Goal: Task Accomplishment & Management: Use online tool/utility

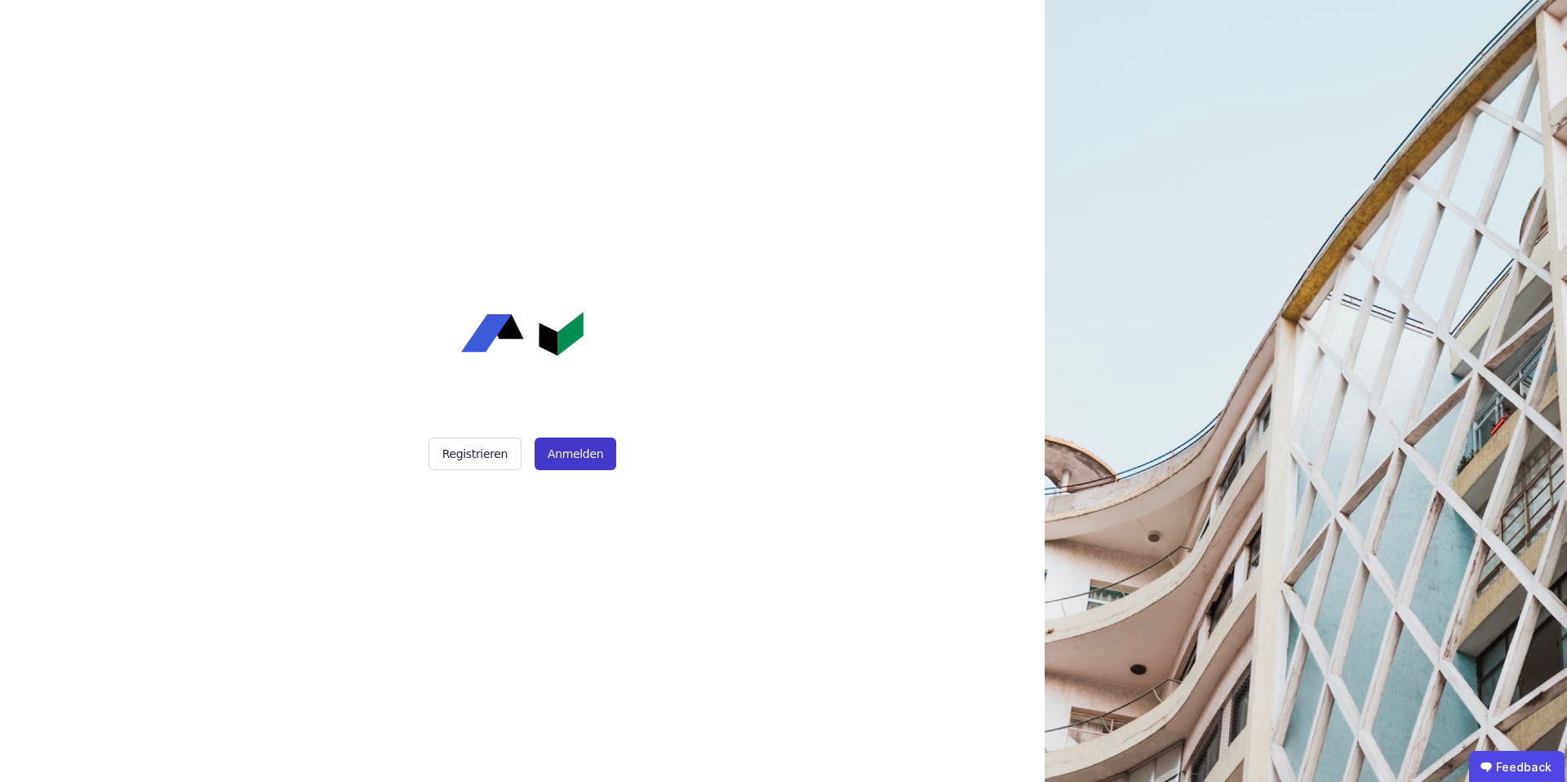
click at [560, 462] on button "Anmelden" at bounding box center [576, 454] width 82 height 33
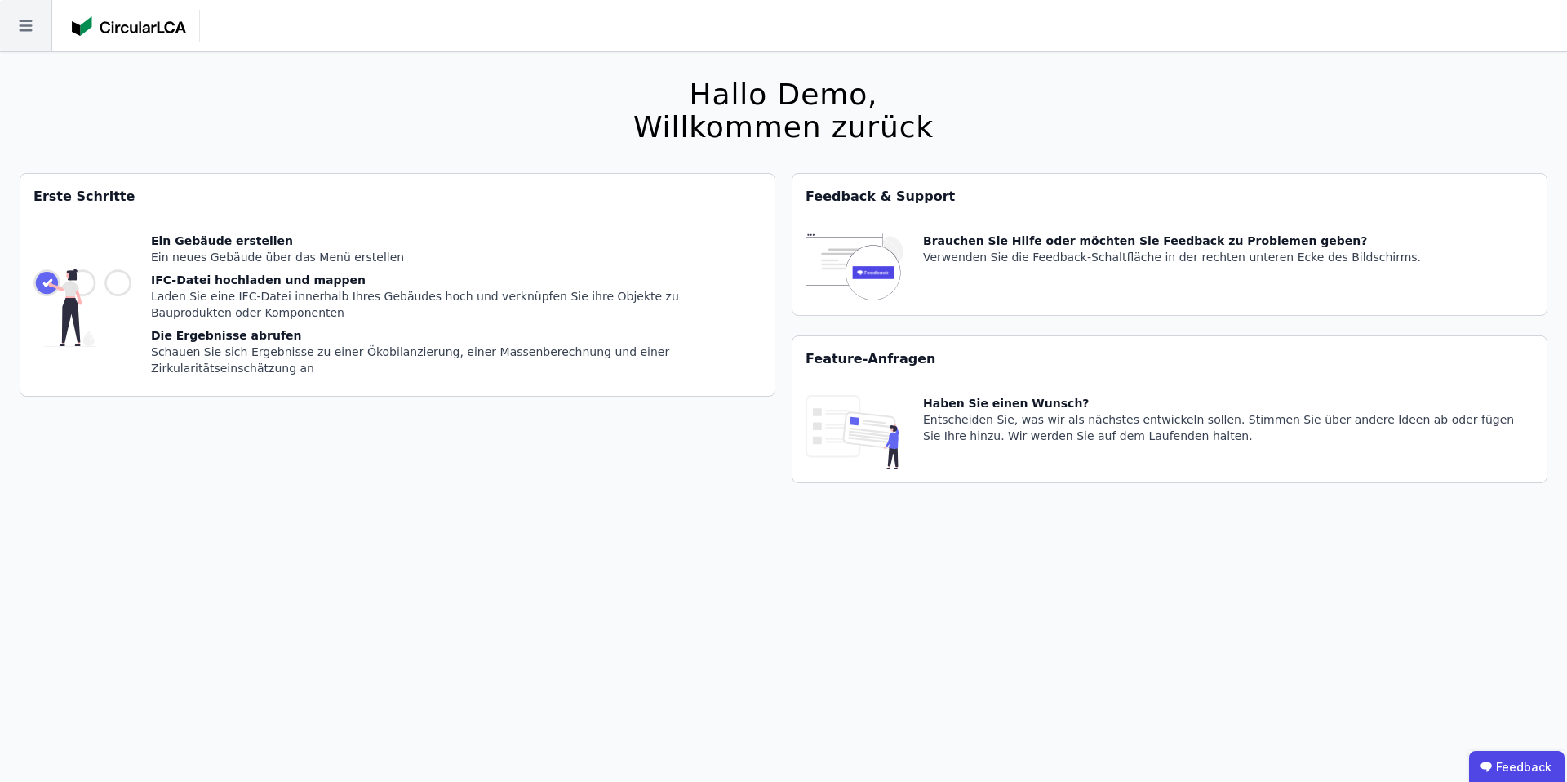
click at [14, 25] on icon at bounding box center [25, 25] width 51 height 51
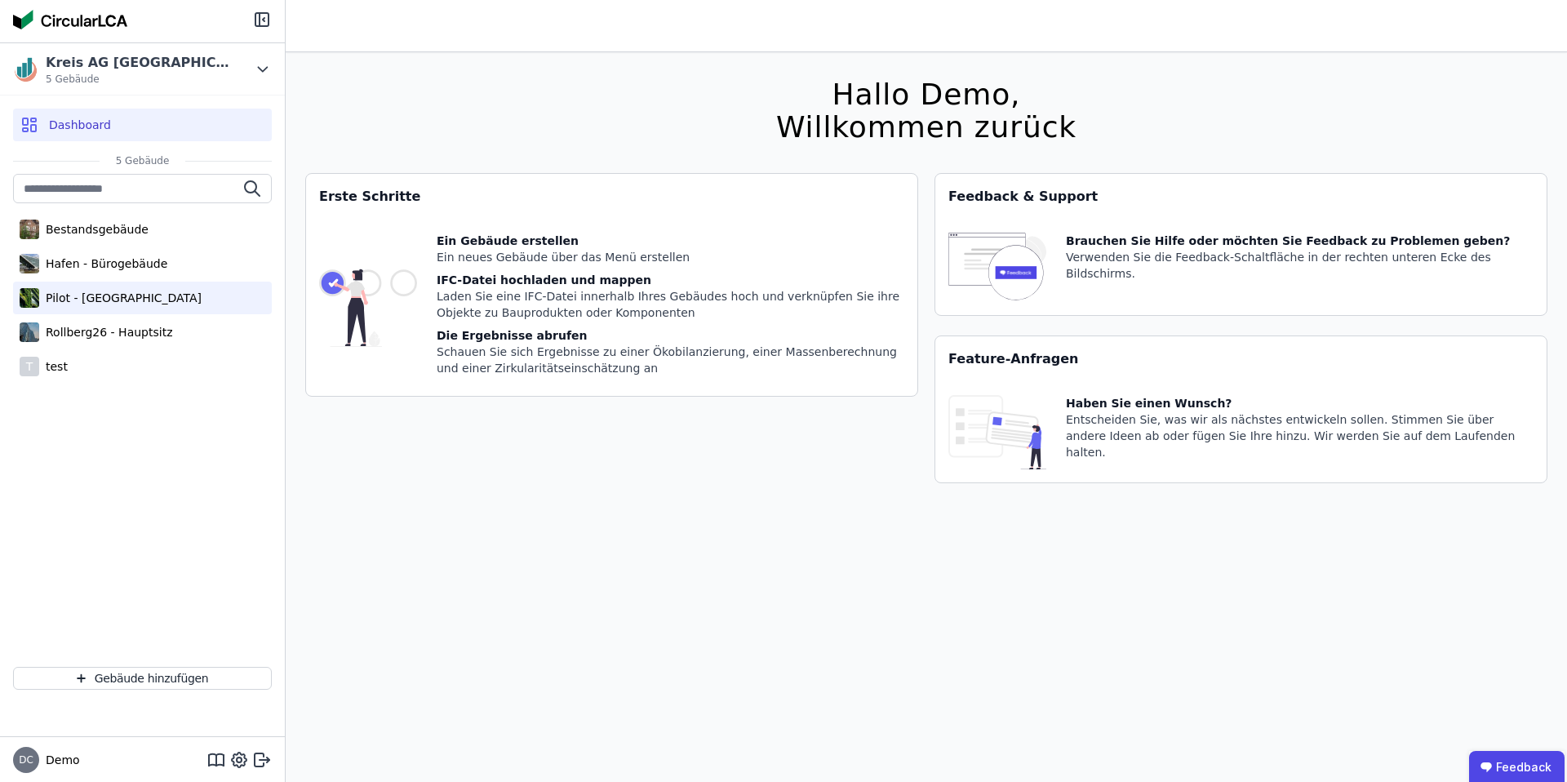
click at [69, 296] on div "Pilot - [GEOGRAPHIC_DATA]" at bounding box center [120, 298] width 162 height 16
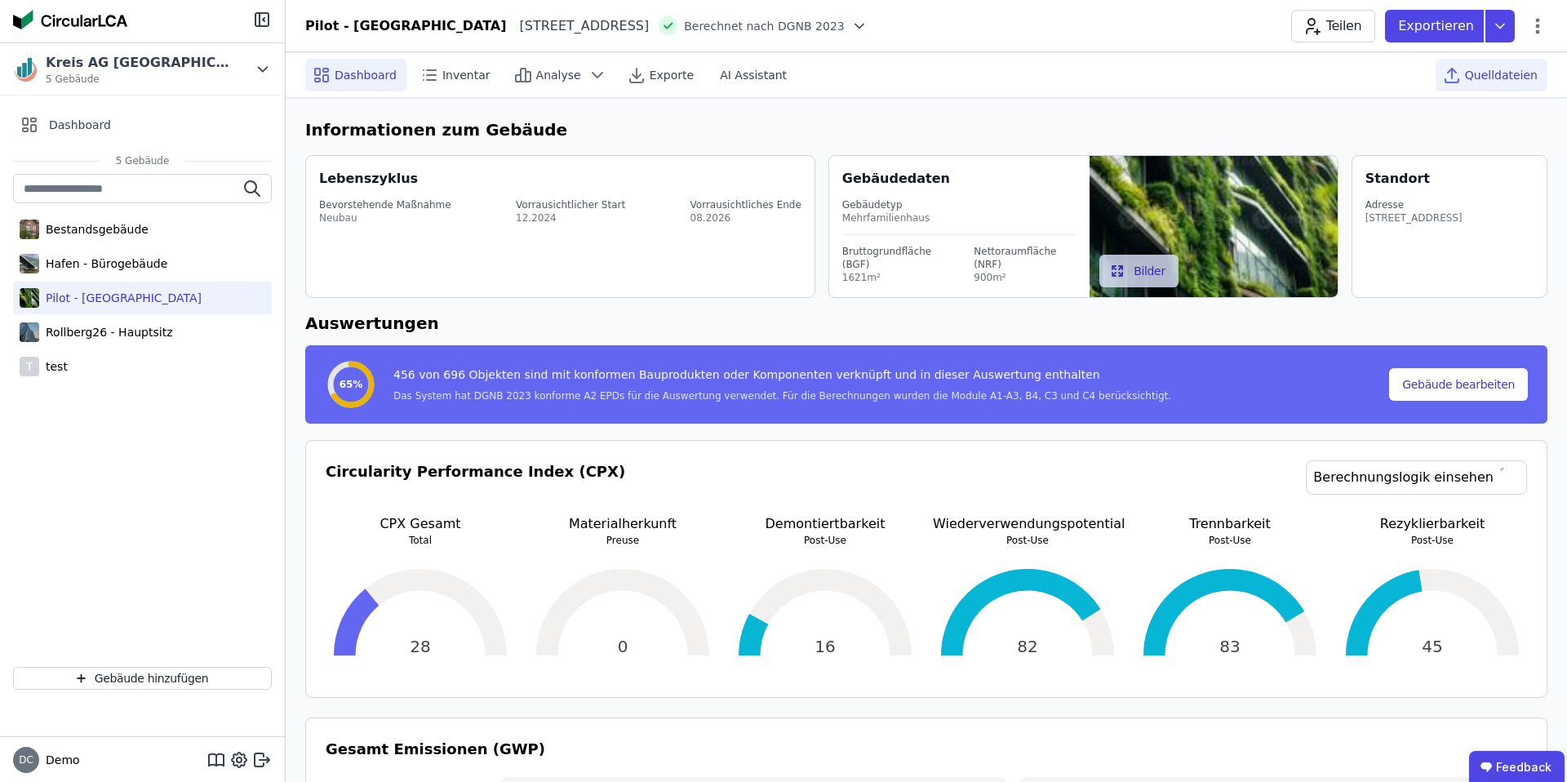
click at [1462, 82] on icon at bounding box center [1452, 75] width 20 height 20
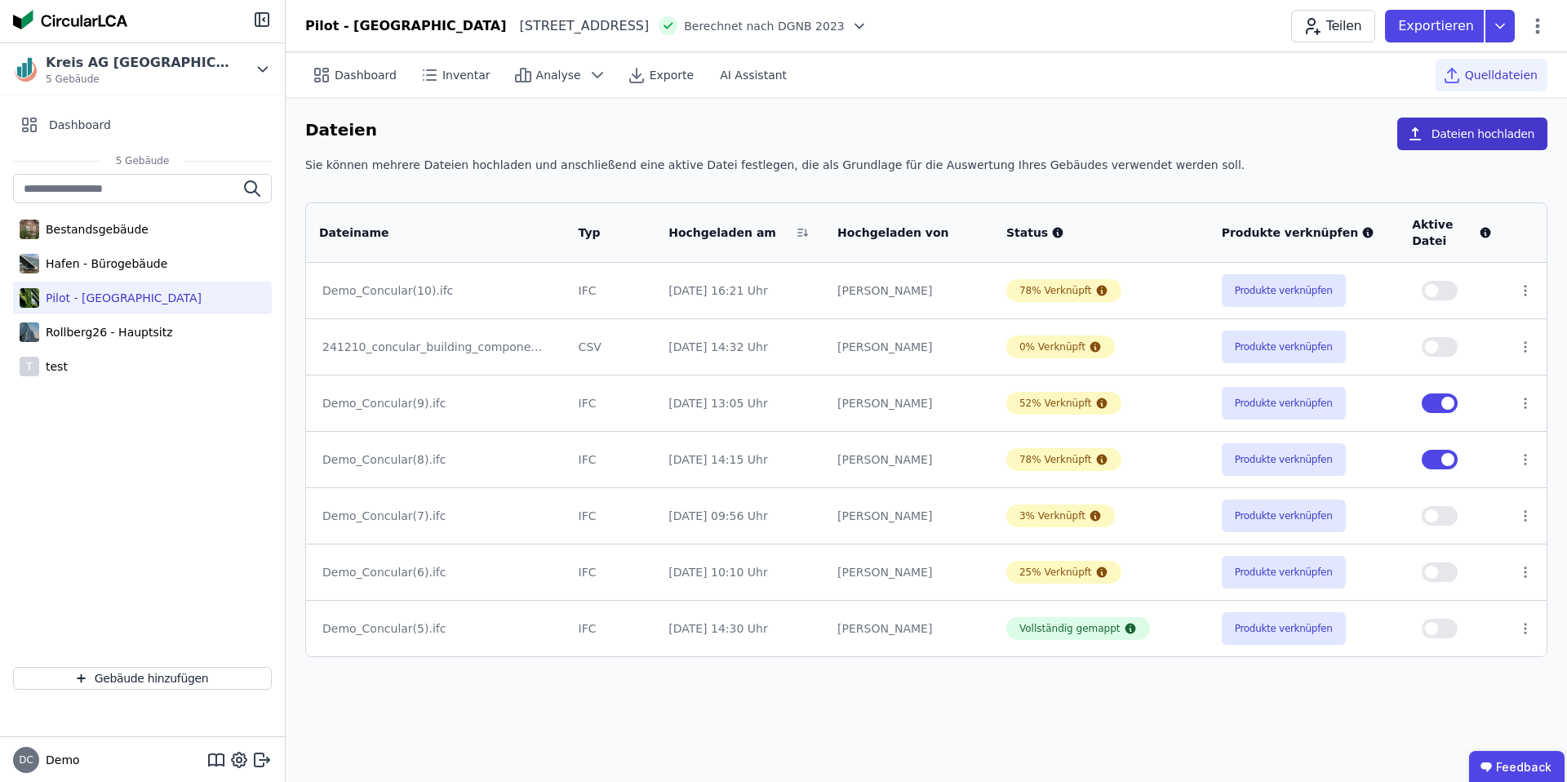
click at [1446, 136] on button "Dateien hochladen" at bounding box center [1473, 134] width 150 height 33
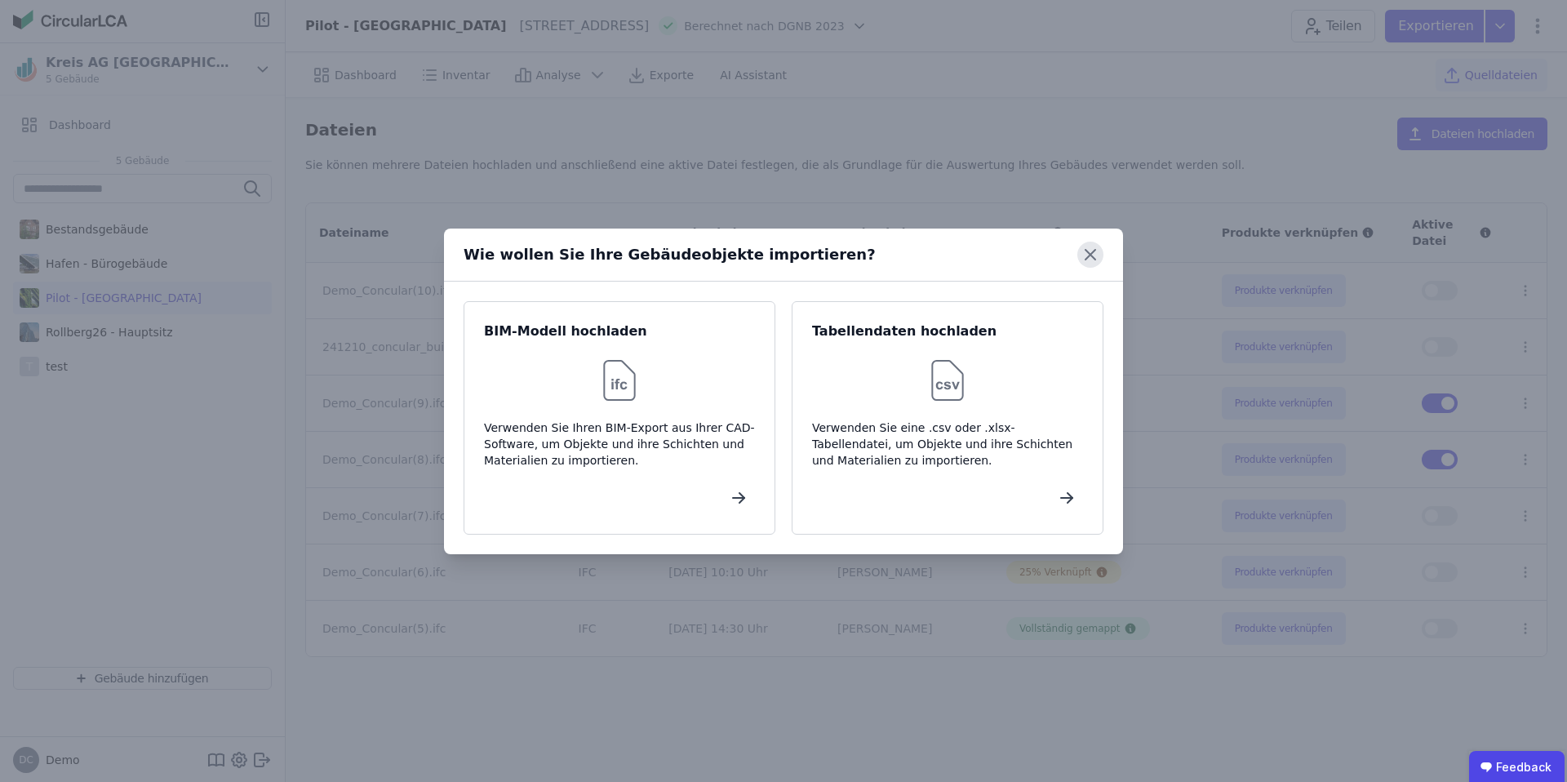
click at [1091, 249] on icon at bounding box center [1091, 255] width 26 height 26
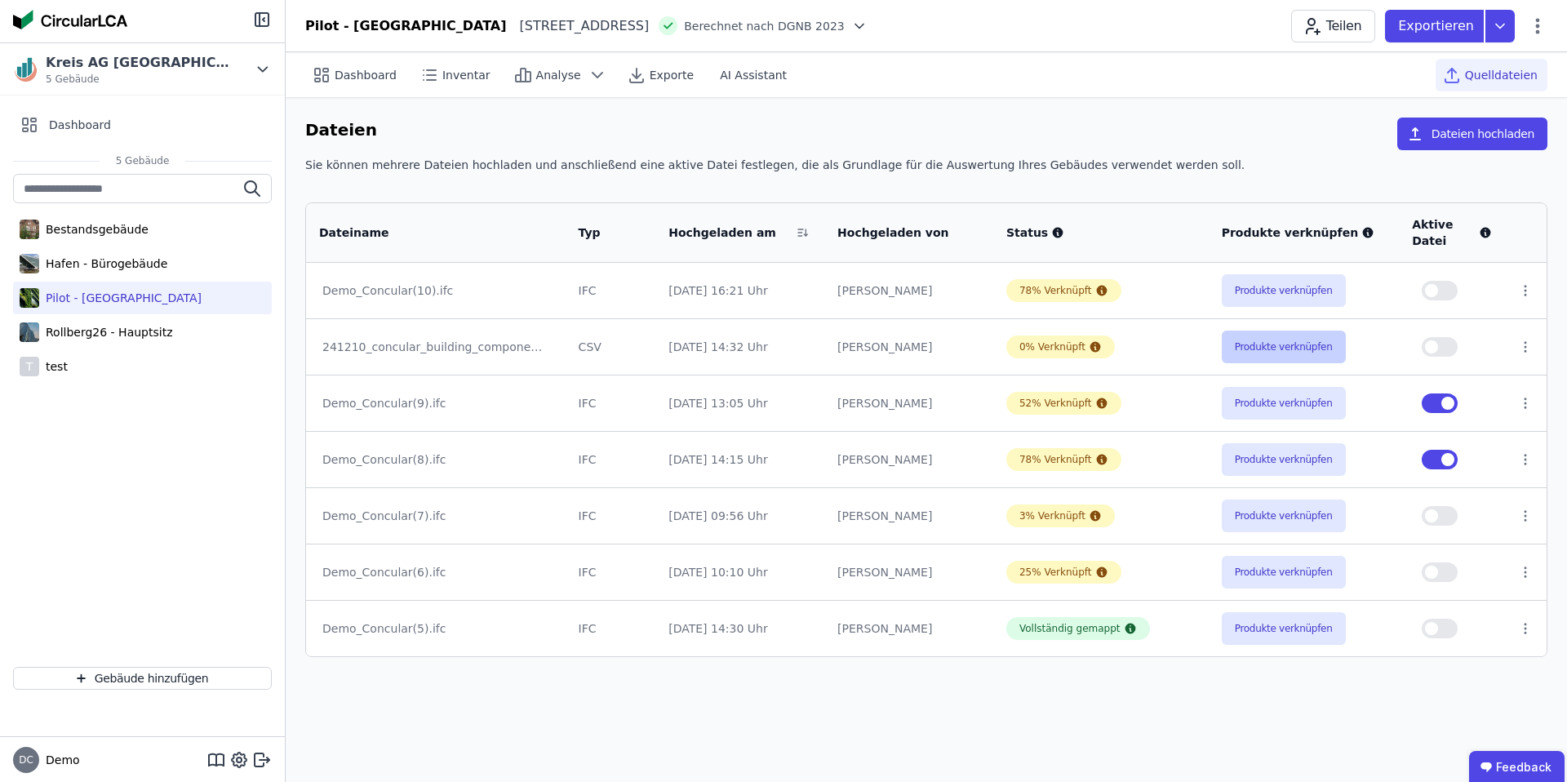
click at [1295, 344] on button "Produkte verknüpfen" at bounding box center [1284, 347] width 124 height 33
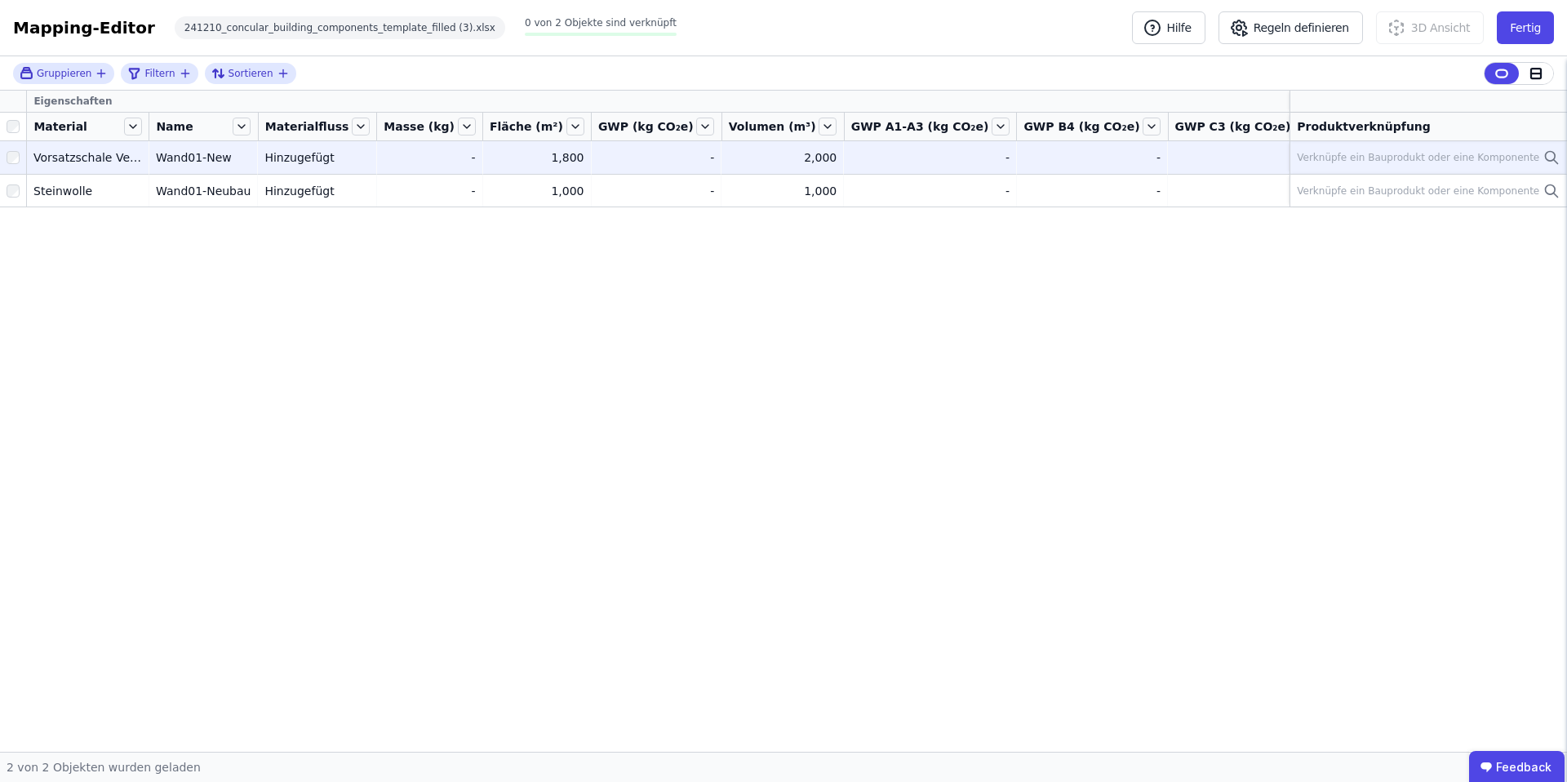
click at [1469, 166] on div "Verknüpfe ein Bauprodukt oder eine Komponente" at bounding box center [1428, 158] width 263 height 20
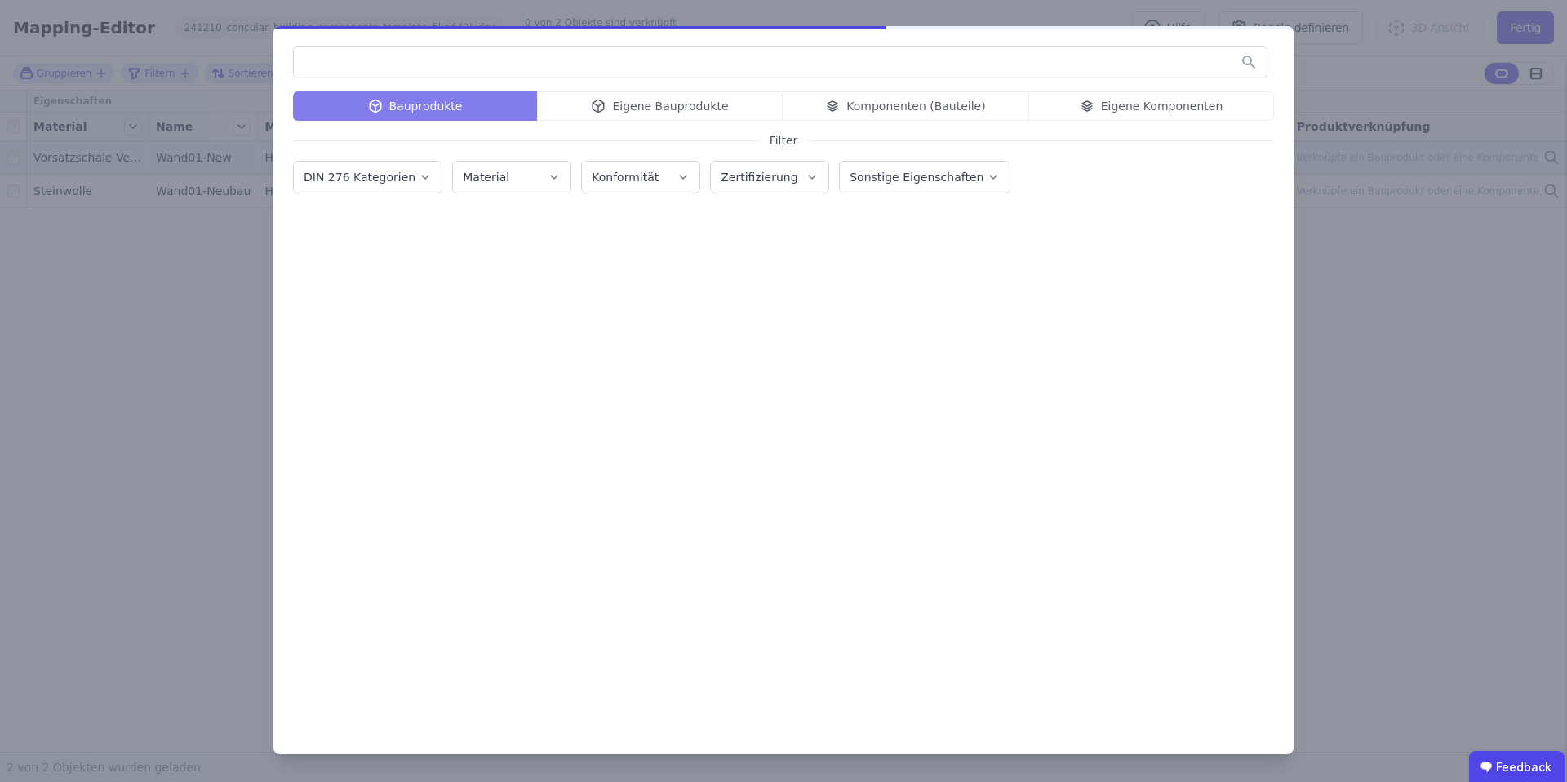
click at [656, 106] on div "Bauprodukte Eigene Bauprodukte Komponenten (Bauteile) Eigene Komponenten" at bounding box center [783, 105] width 981 height 29
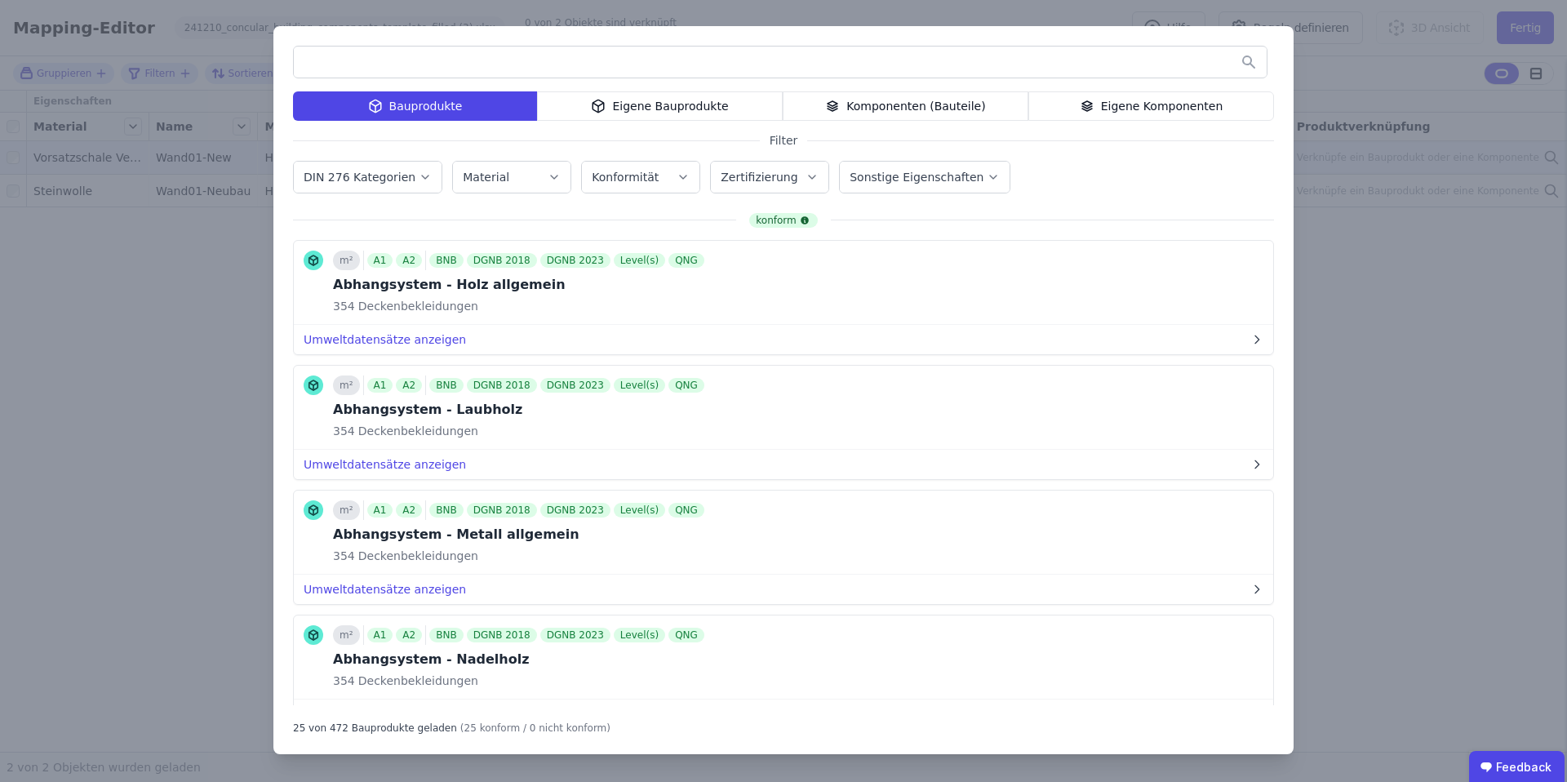
click at [696, 104] on div "Eigene Bauprodukte" at bounding box center [660, 105] width 246 height 29
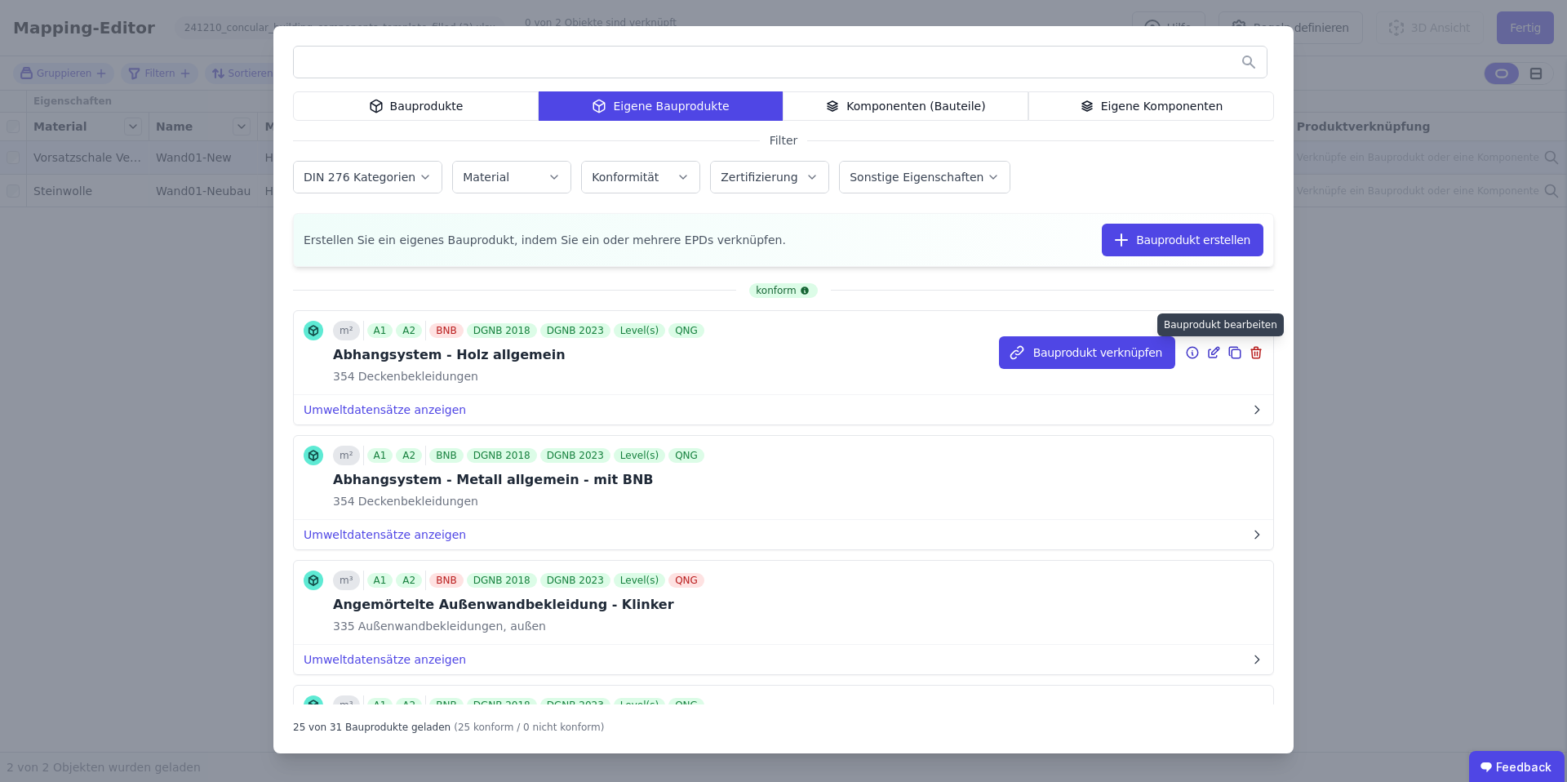
click at [1216, 352] on icon at bounding box center [1215, 350] width 7 height 7
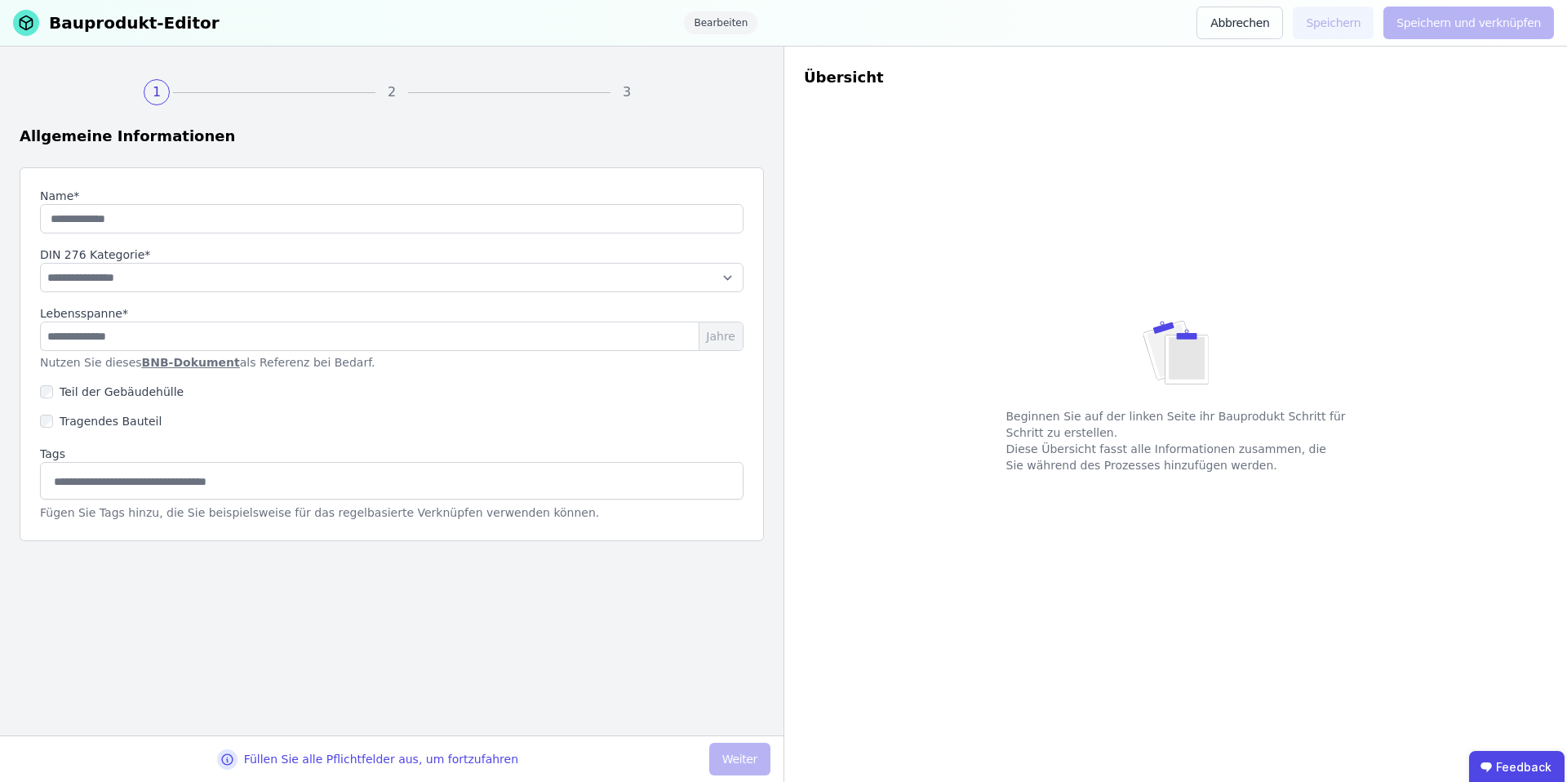
type input "**********"
select select "**********"
type input "**"
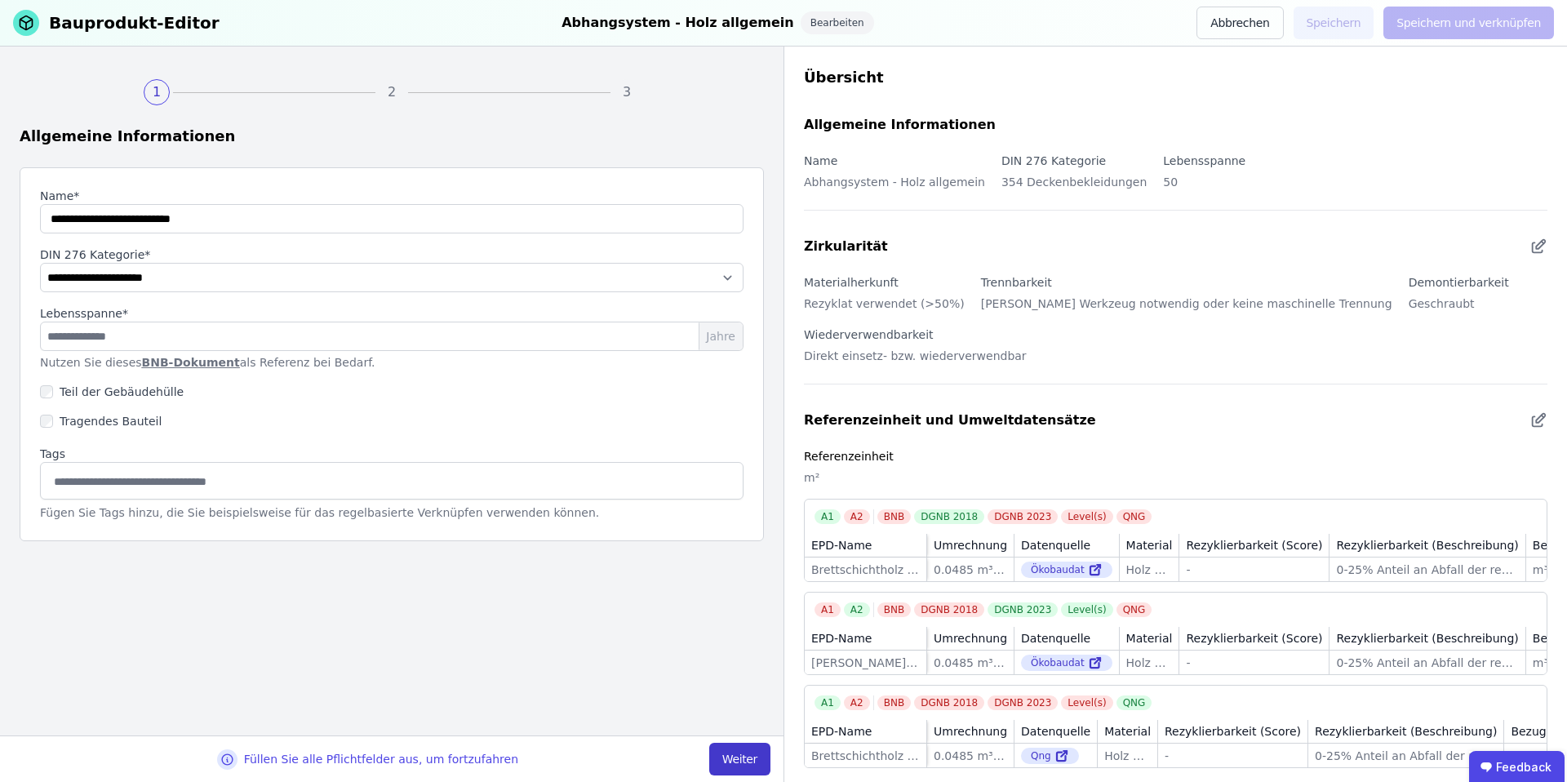
click at [731, 762] on button "Weiter" at bounding box center [739, 759] width 61 height 33
select select "**********"
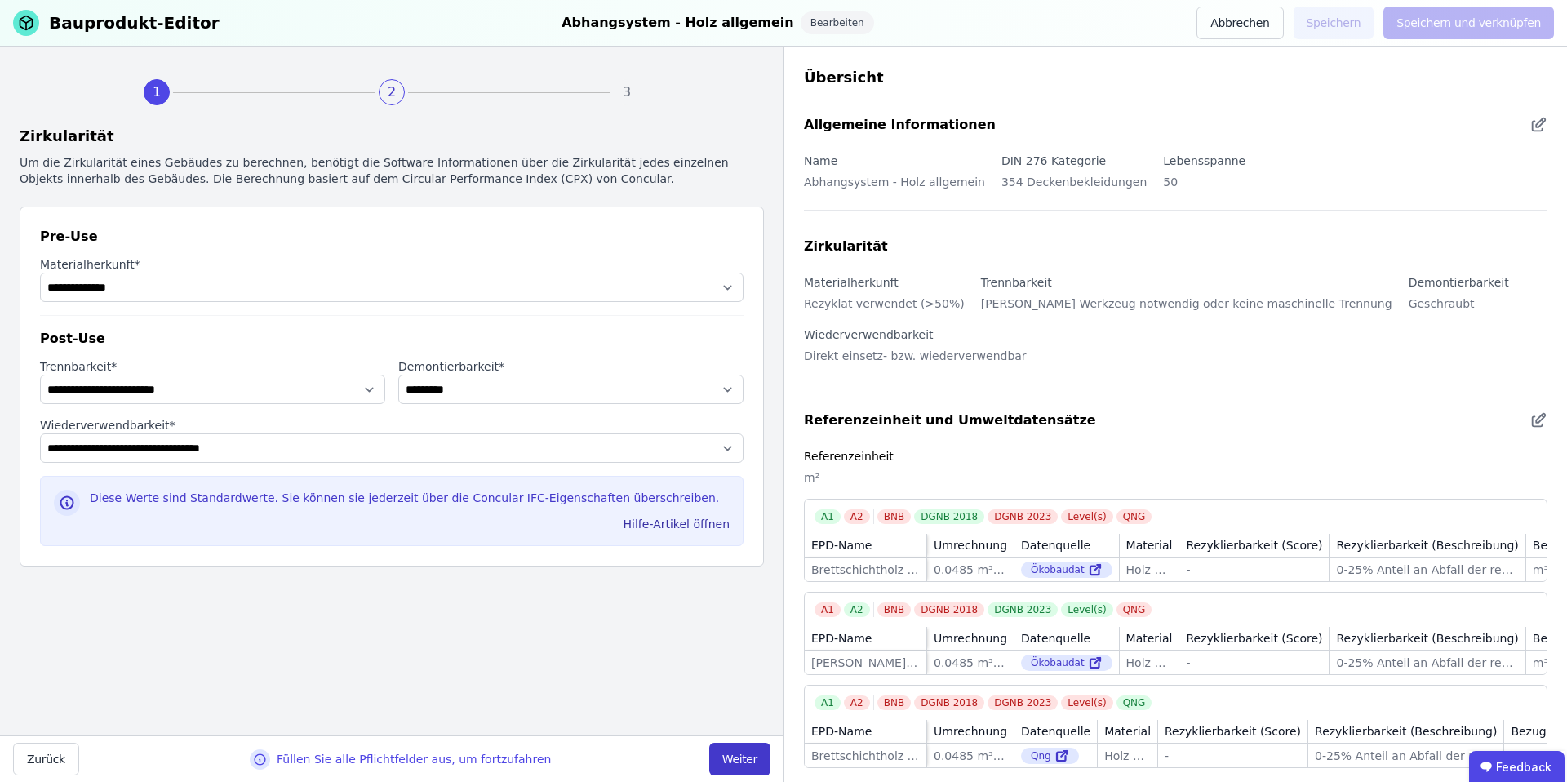
click at [731, 762] on button "Weiter" at bounding box center [739, 759] width 61 height 33
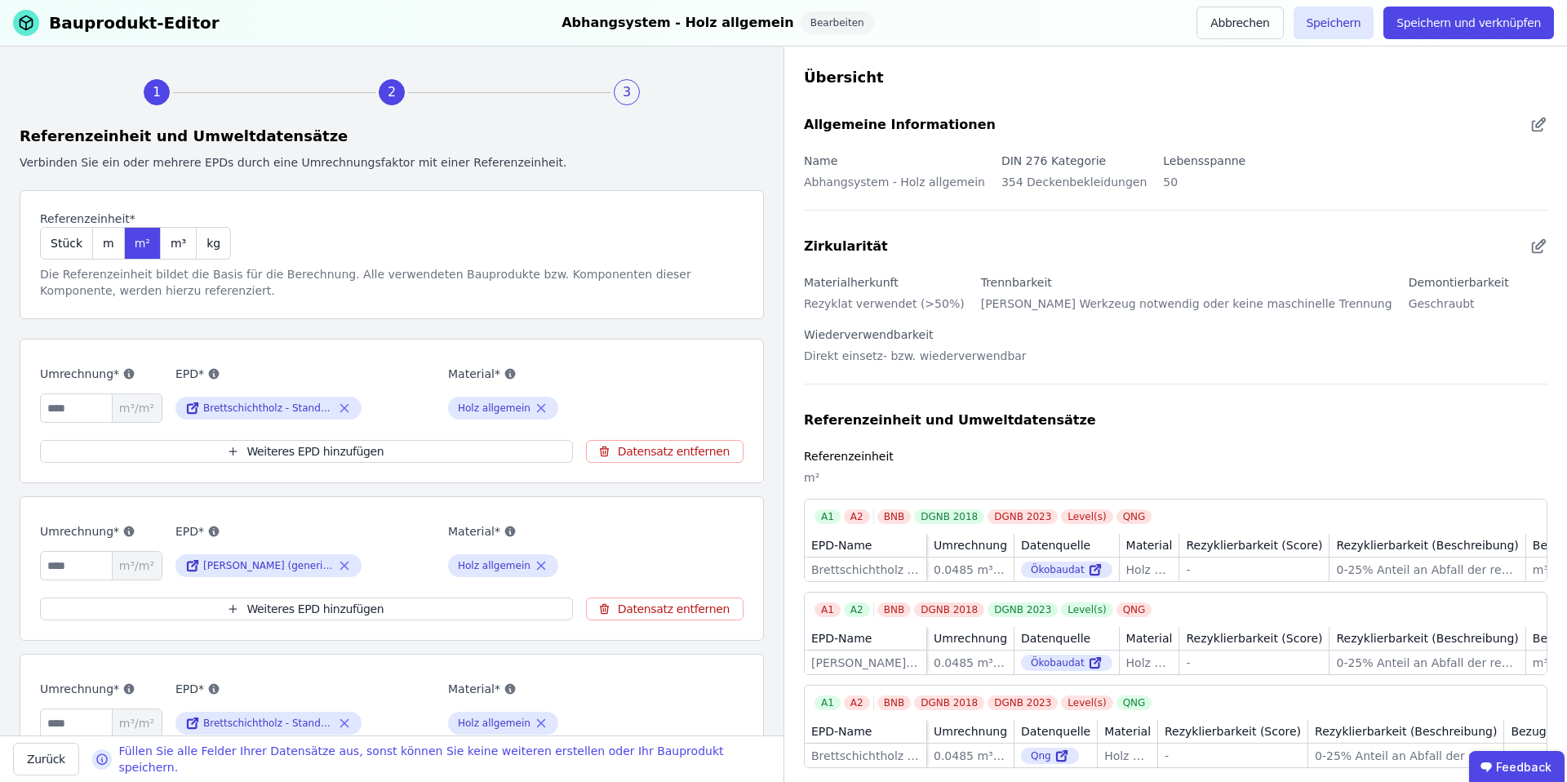
click at [731, 762] on div "Füllen Sie alle Felder Ihrer Datensätze aus, sonst können Sie keine weiteren er…" at bounding box center [444, 759] width 652 height 33
click at [1238, 20] on button "Abbrechen" at bounding box center [1240, 23] width 87 height 33
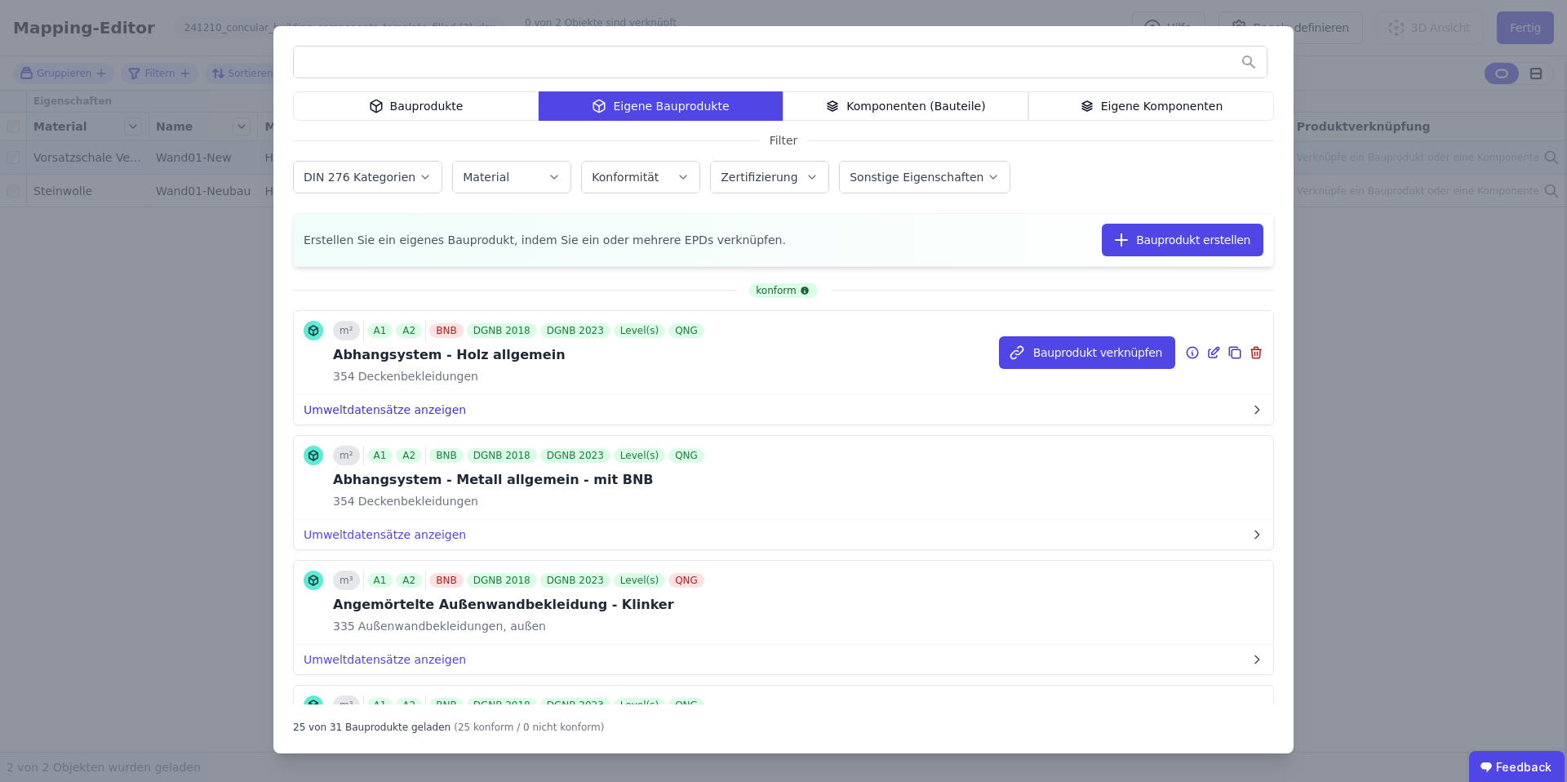
click at [364, 411] on button "Umweltdatensätze anzeigen" at bounding box center [784, 409] width 980 height 29
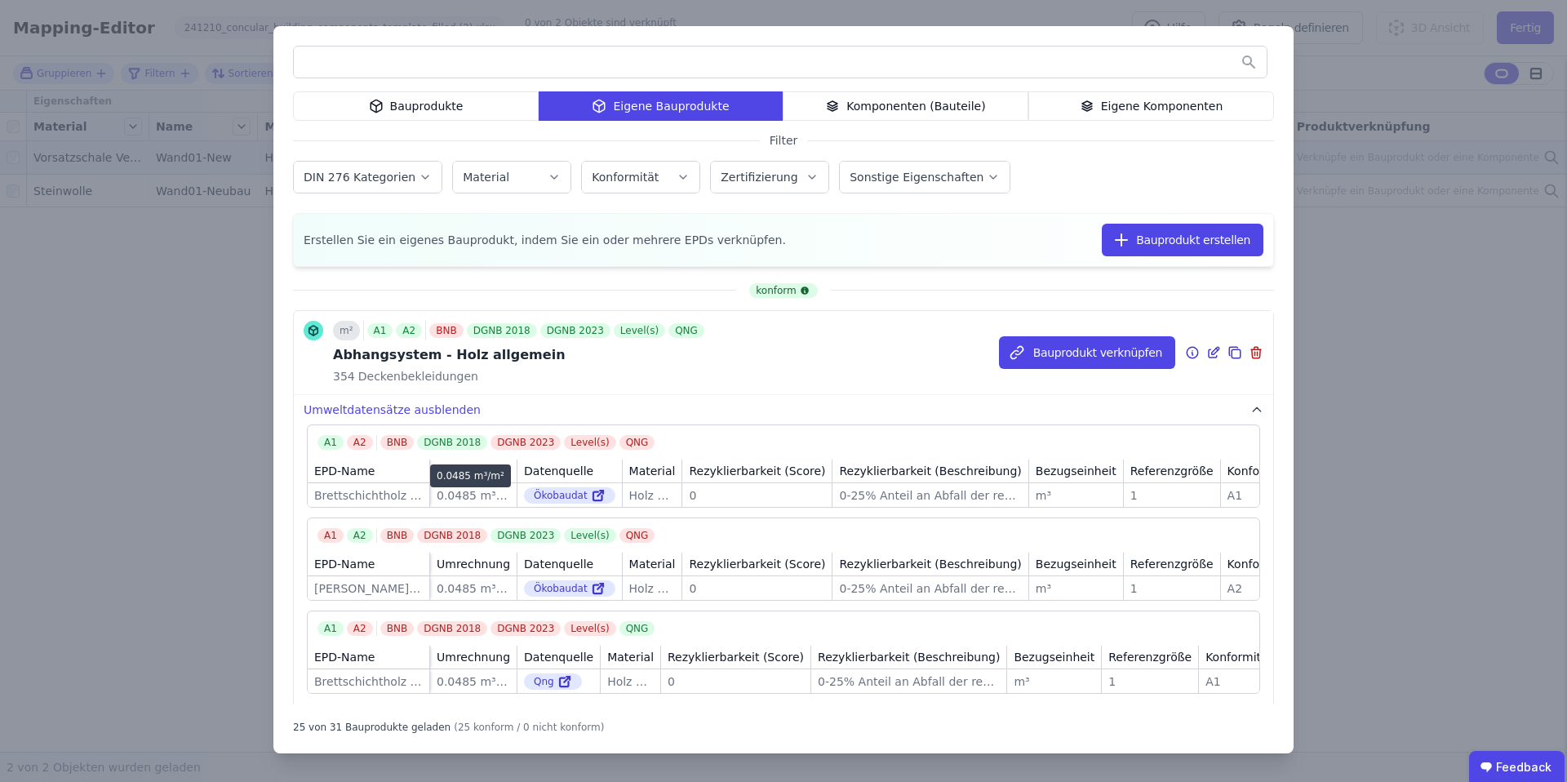
click at [454, 493] on div "0.0485 m³/m²" at bounding box center [473, 495] width 73 height 16
click at [466, 493] on div "0.0485 m³/m²" at bounding box center [473, 495] width 73 height 16
